Goal: Information Seeking & Learning: Learn about a topic

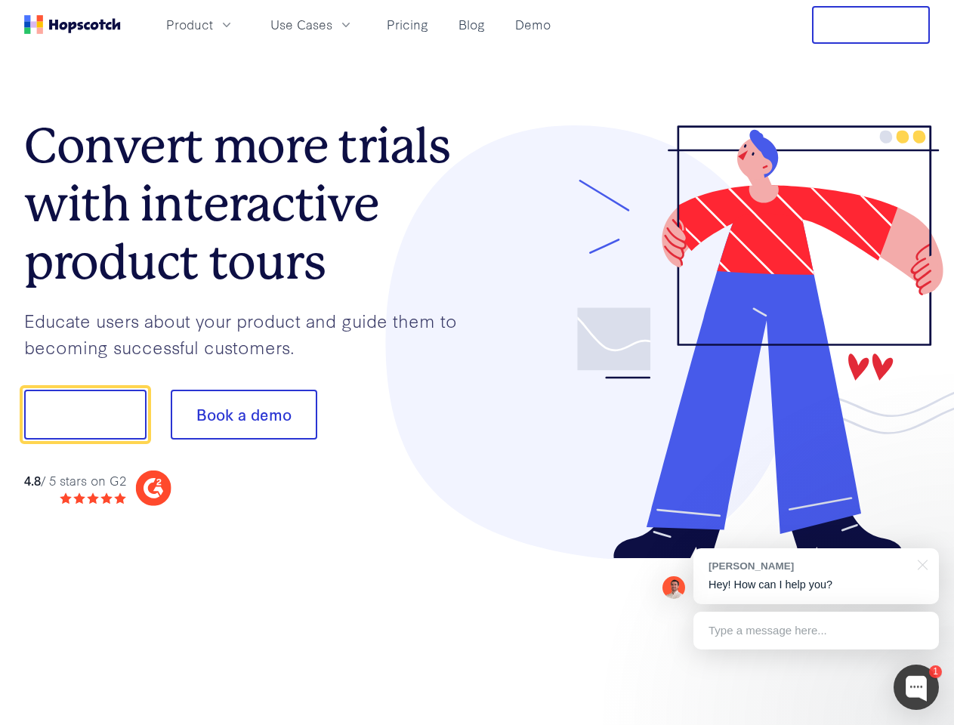
click at [477, 363] on div at bounding box center [703, 342] width 453 height 434
click at [213, 24] on span "Product" at bounding box center [189, 24] width 47 height 19
click at [332, 24] on span "Use Cases" at bounding box center [301, 24] width 62 height 19
click at [871, 25] on button "Free Trial" at bounding box center [871, 25] width 118 height 38
click at [85, 415] on button "Show me!" at bounding box center [85, 415] width 122 height 50
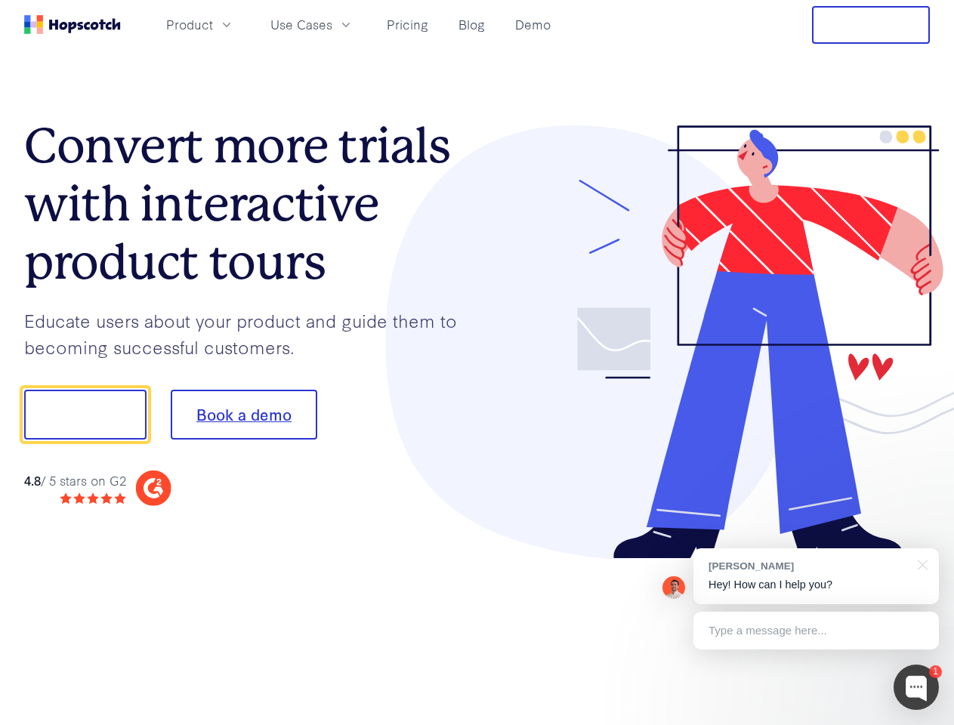
click at [243, 415] on button "Book a demo" at bounding box center [244, 415] width 147 height 50
click at [916, 687] on div at bounding box center [916, 687] width 45 height 45
click at [816, 576] on div "[PERSON_NAME] Hey! How can I help you?" at bounding box center [815, 576] width 245 height 56
click at [920, 563] on div at bounding box center [797, 413] width 283 height 504
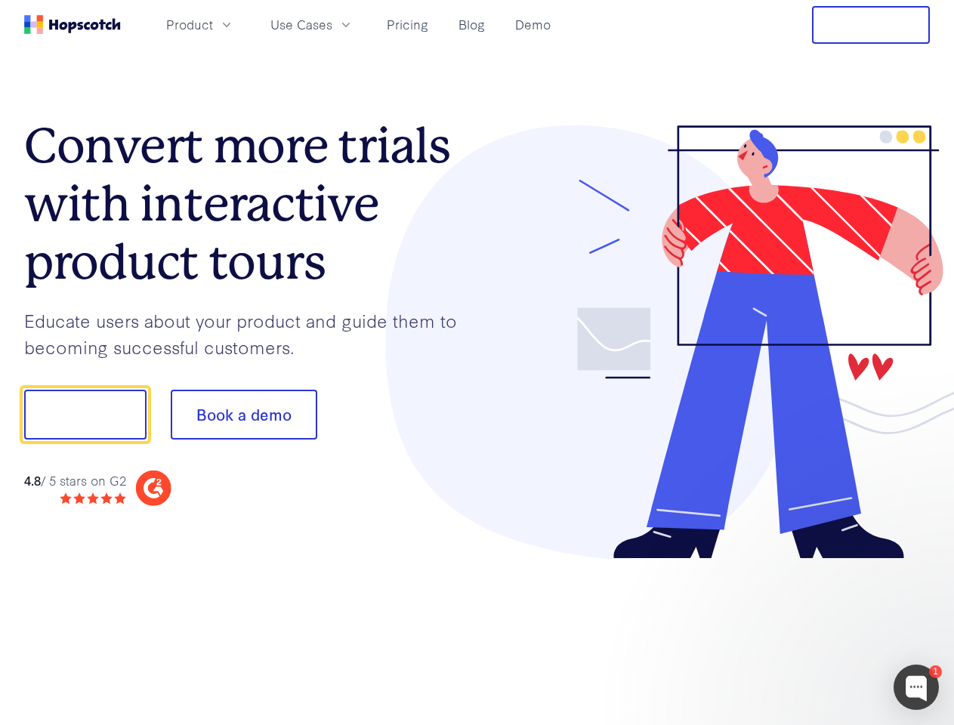
click at [816, 631] on div at bounding box center [797, 513] width 283 height 301
